Goal: Task Accomplishment & Management: Use online tool/utility

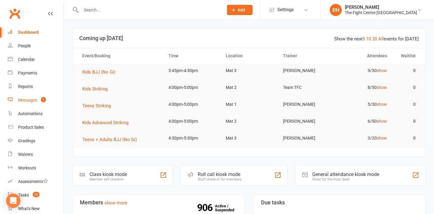
click at [28, 101] on div "Messages" at bounding box center [27, 100] width 19 height 5
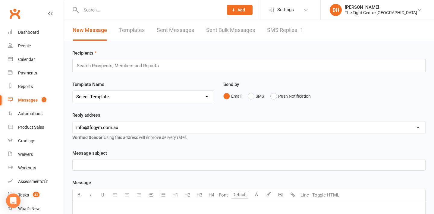
click at [130, 67] on input "text" at bounding box center [120, 66] width 88 height 8
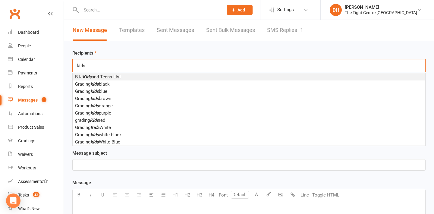
type input "kids"
click at [138, 77] on li "BJJ Kids and Teens List" at bounding box center [249, 76] width 353 height 7
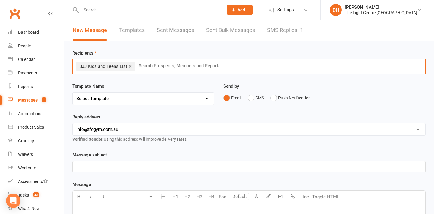
click at [143, 101] on select "Select Template [Email] A Mobile app invitation (1) [Email] Mobile app invitati…" at bounding box center [143, 99] width 141 height 12
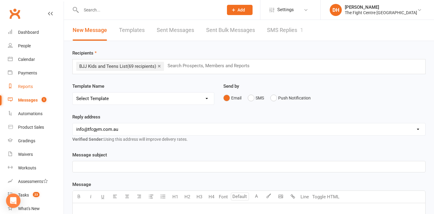
click at [30, 86] on div "Reports" at bounding box center [25, 86] width 15 height 5
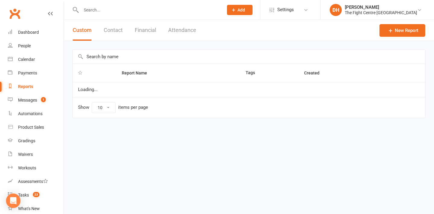
select select "100"
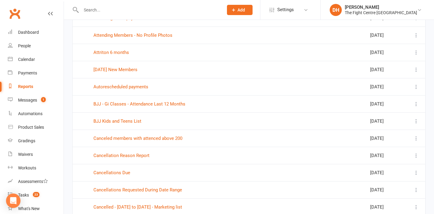
scroll to position [916, 0]
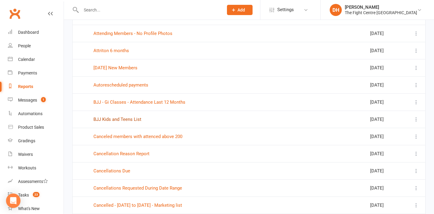
click at [134, 121] on link "BJJ Kids and Teens List" at bounding box center [117, 119] width 48 height 5
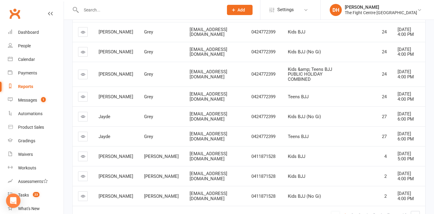
scroll to position [131, 0]
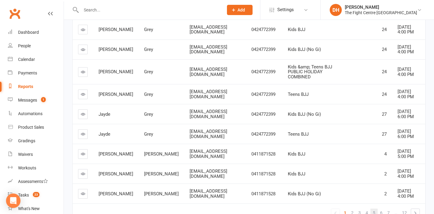
click at [375, 209] on span "5" at bounding box center [374, 213] width 2 height 8
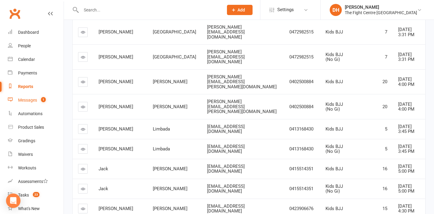
click at [29, 101] on div "Messages" at bounding box center [27, 100] width 19 height 5
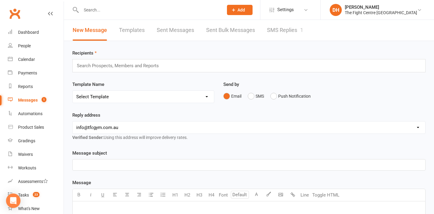
click at [125, 62] on input "text" at bounding box center [120, 66] width 88 height 8
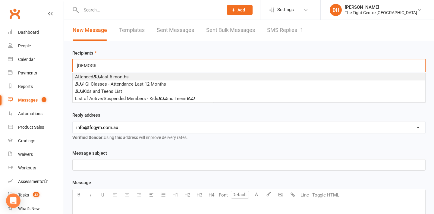
type input "[DEMOGRAPHIC_DATA]"
click at [120, 79] on span "Attended BJJ last 6 months" at bounding box center [102, 76] width 54 height 5
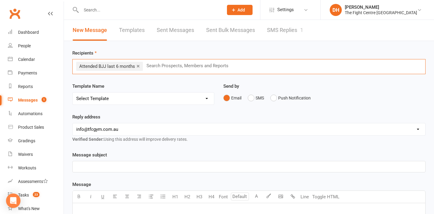
click at [139, 64] on link "×" at bounding box center [138, 66] width 3 height 10
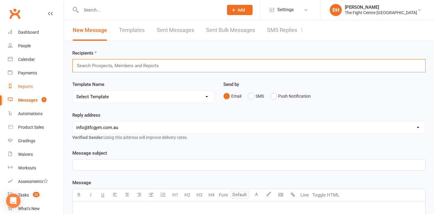
click at [32, 88] on div "Reports" at bounding box center [25, 86] width 15 height 5
select select "100"
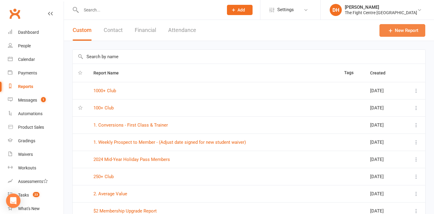
click at [403, 32] on link "New Report" at bounding box center [402, 30] width 46 height 13
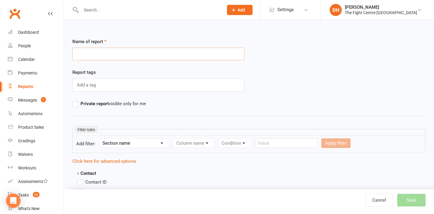
click at [140, 57] on input "text" at bounding box center [158, 54] width 172 height 13
click at [115, 54] on input "Kids BJJ Attended last 6 months" at bounding box center [158, 54] width 172 height 13
type input "Kids BJJ Attended last 6 months"
click at [119, 85] on div "Add a tag" at bounding box center [158, 84] width 172 height 13
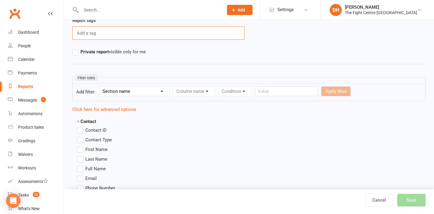
scroll to position [55, 0]
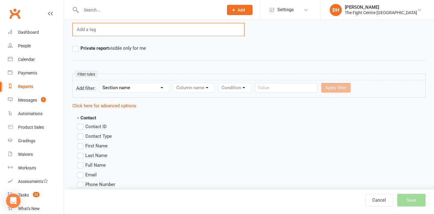
click at [146, 87] on select "Section name Contact Attendance Aggregate Payment Booking Waitlist Attendees Ca…" at bounding box center [134, 87] width 70 height 9
click at [94, 143] on span "First Name" at bounding box center [96, 145] width 22 height 6
click at [81, 142] on input "First Name" at bounding box center [79, 142] width 4 height 0
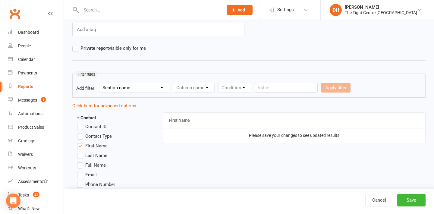
click at [97, 156] on span "Last Name" at bounding box center [96, 155] width 22 height 6
click at [81, 152] on input "Last Name" at bounding box center [79, 152] width 4 height 0
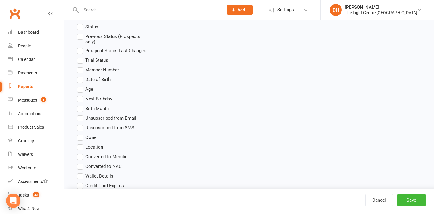
scroll to position [0, 0]
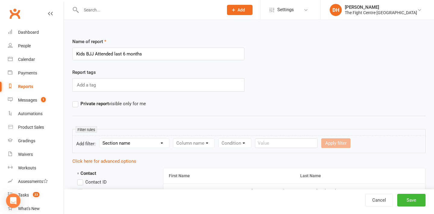
click at [133, 142] on select "Section name Contact Attendance Aggregate Payment Booking Waitlist Attendees Ca…" at bounding box center [134, 143] width 70 height 9
select select "1"
click at [186, 140] on select "Column name Attendance Last Marked Attendance First Marked Last Attended First …" at bounding box center [225, 143] width 105 height 9
select select "0"
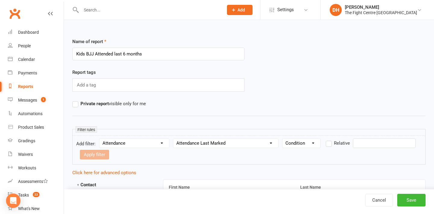
click at [295, 143] on select "Condition Is Is not Before After Before or on After or on Is blank Is not blank" at bounding box center [301, 143] width 38 height 9
select select "0"
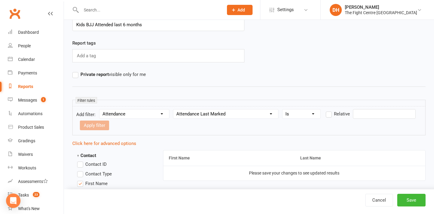
click at [330, 116] on label "Relative" at bounding box center [338, 113] width 24 height 7
click at [330, 110] on input "Relative" at bounding box center [328, 110] width 4 height 0
click at [124, 123] on input "number" at bounding box center [124, 126] width 29 height 10
click at [147, 127] on select "Days Weeks Months Years" at bounding box center [154, 125] width 28 height 9
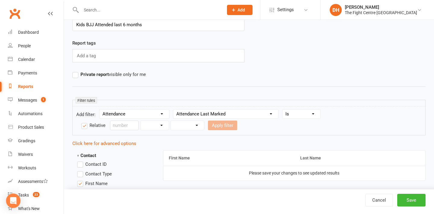
select select "2"
click at [182, 126] on select "From now Ago" at bounding box center [187, 125] width 33 height 9
select select "1"
click at [124, 126] on input "number" at bounding box center [124, 126] width 29 height 10
click at [177, 126] on select "From now Ago" at bounding box center [187, 125] width 33 height 9
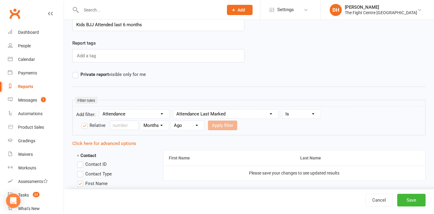
click at [298, 115] on select "Condition Is Is not Before After Before or on After or on Is blank Is not blank" at bounding box center [301, 113] width 38 height 9
select select "3"
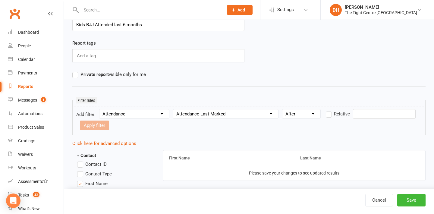
click at [329, 115] on label "Relative" at bounding box center [338, 113] width 24 height 7
click at [329, 110] on input "Relative" at bounding box center [328, 110] width 4 height 0
click at [126, 126] on input "number" at bounding box center [124, 126] width 29 height 10
type input "6"
click at [156, 127] on select "Days Weeks Months Years" at bounding box center [154, 125] width 28 height 9
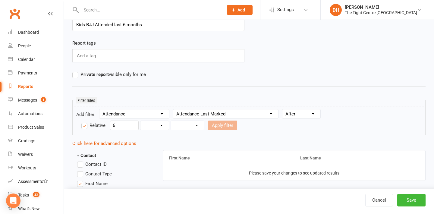
select select "2"
click at [197, 123] on select "From now Ago" at bounding box center [187, 125] width 33 height 9
select select "1"
click at [206, 112] on select "Column name Attendance Last Marked Attendance First Marked Last Attended First …" at bounding box center [225, 113] width 105 height 9
click at [162, 112] on select "Section name Contact Attendance Aggregate Payment Booking Waitlist Attendees Ca…" at bounding box center [134, 113] width 70 height 9
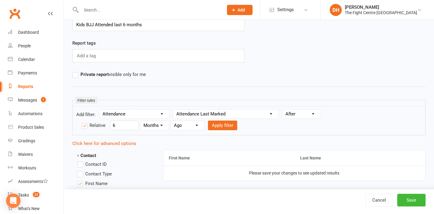
select select "13"
select select
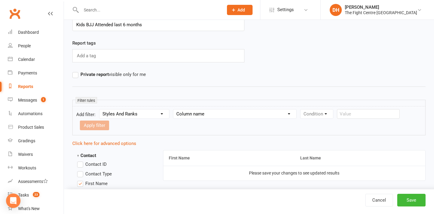
click at [197, 114] on select "Column name Style Current Rank Current Rank Position Next Rank Belt Size Active…" at bounding box center [234, 113] width 123 height 9
select select "0"
click at [313, 115] on select "Condition Equals Does not equal Contains Does not contain Is blank or does not …" at bounding box center [334, 113] width 69 height 9
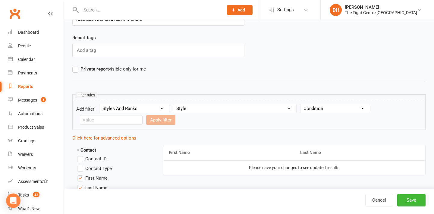
scroll to position [35, 0]
click at [27, 101] on div "Messages" at bounding box center [27, 100] width 19 height 5
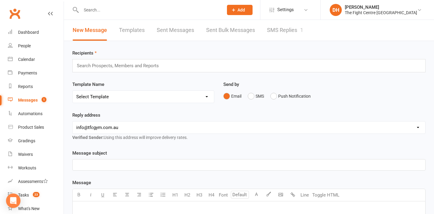
click at [149, 67] on input "text" at bounding box center [120, 66] width 88 height 8
